Goal: Use online tool/utility: Use online tool/utility

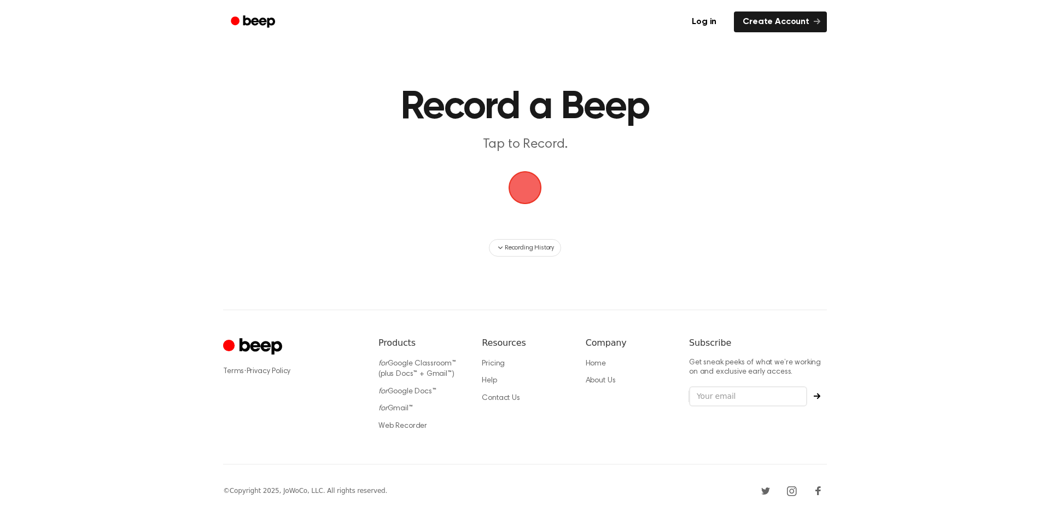
drag, startPoint x: 0, startPoint y: 0, endPoint x: 521, endPoint y: 193, distance: 555.7
click at [521, 193] on span "button" at bounding box center [526, 188] width 36 height 36
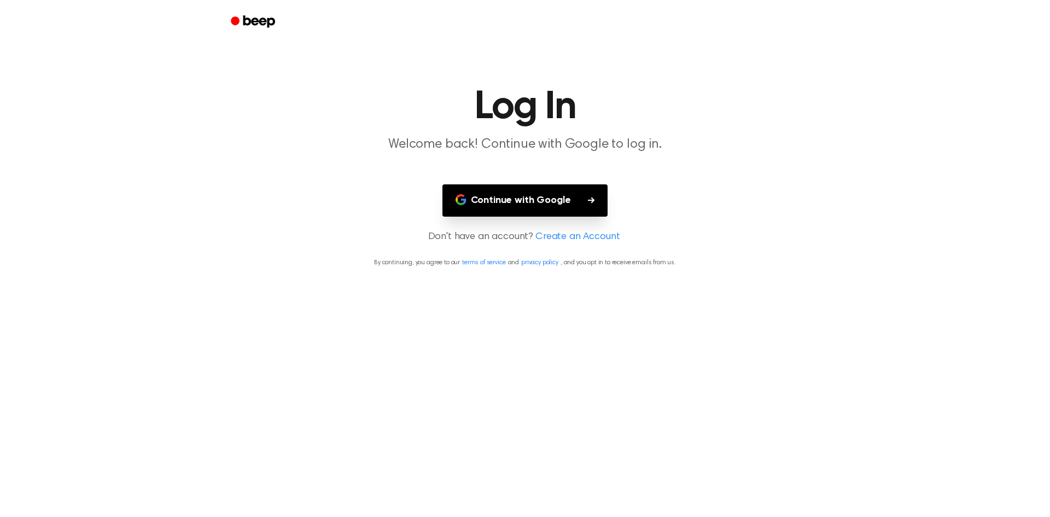
click at [528, 201] on button "Continue with Google" at bounding box center [526, 200] width 166 height 32
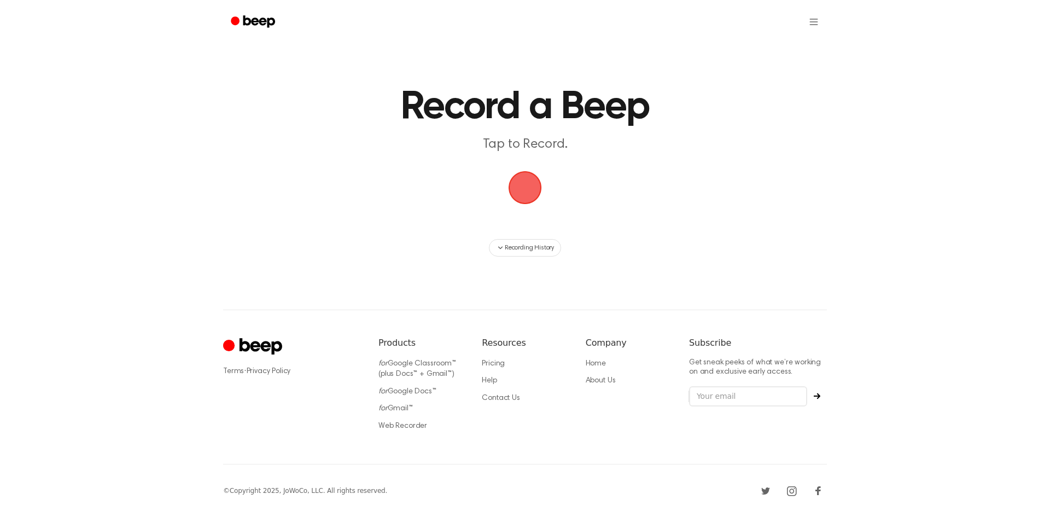
click at [522, 188] on span "button" at bounding box center [525, 187] width 40 height 40
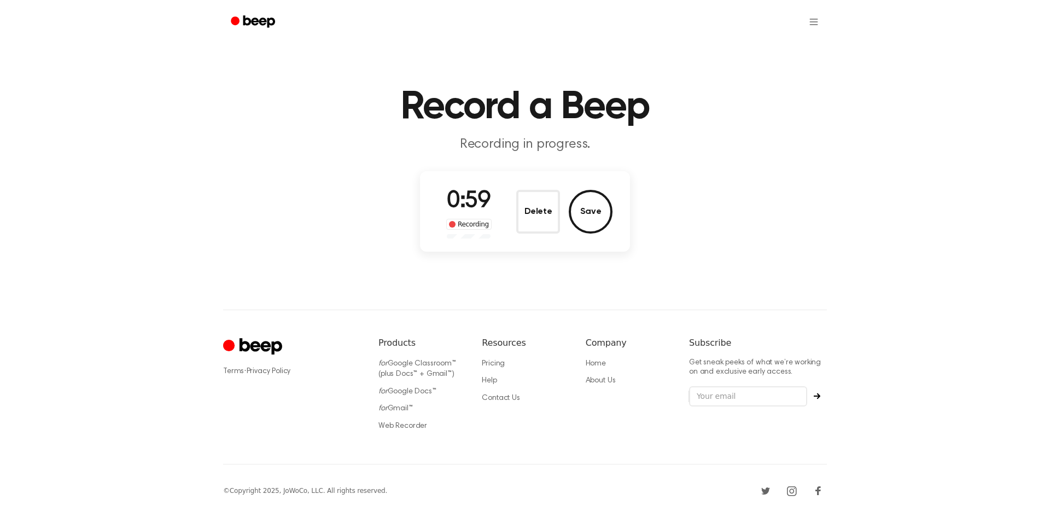
click at [586, 208] on button "Save" at bounding box center [591, 212] width 44 height 44
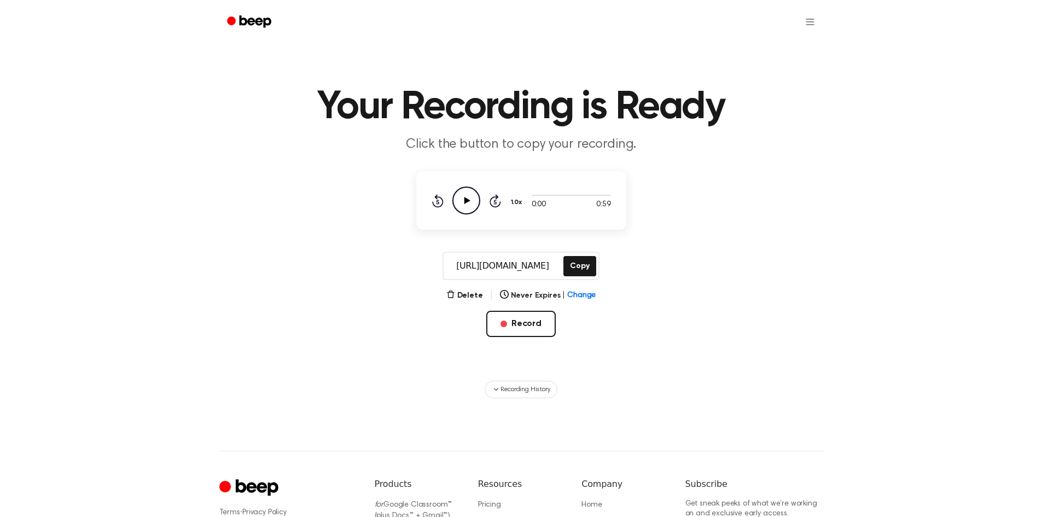
click at [578, 270] on button "Copy" at bounding box center [579, 266] width 32 height 20
